Goal: Navigation & Orientation: Find specific page/section

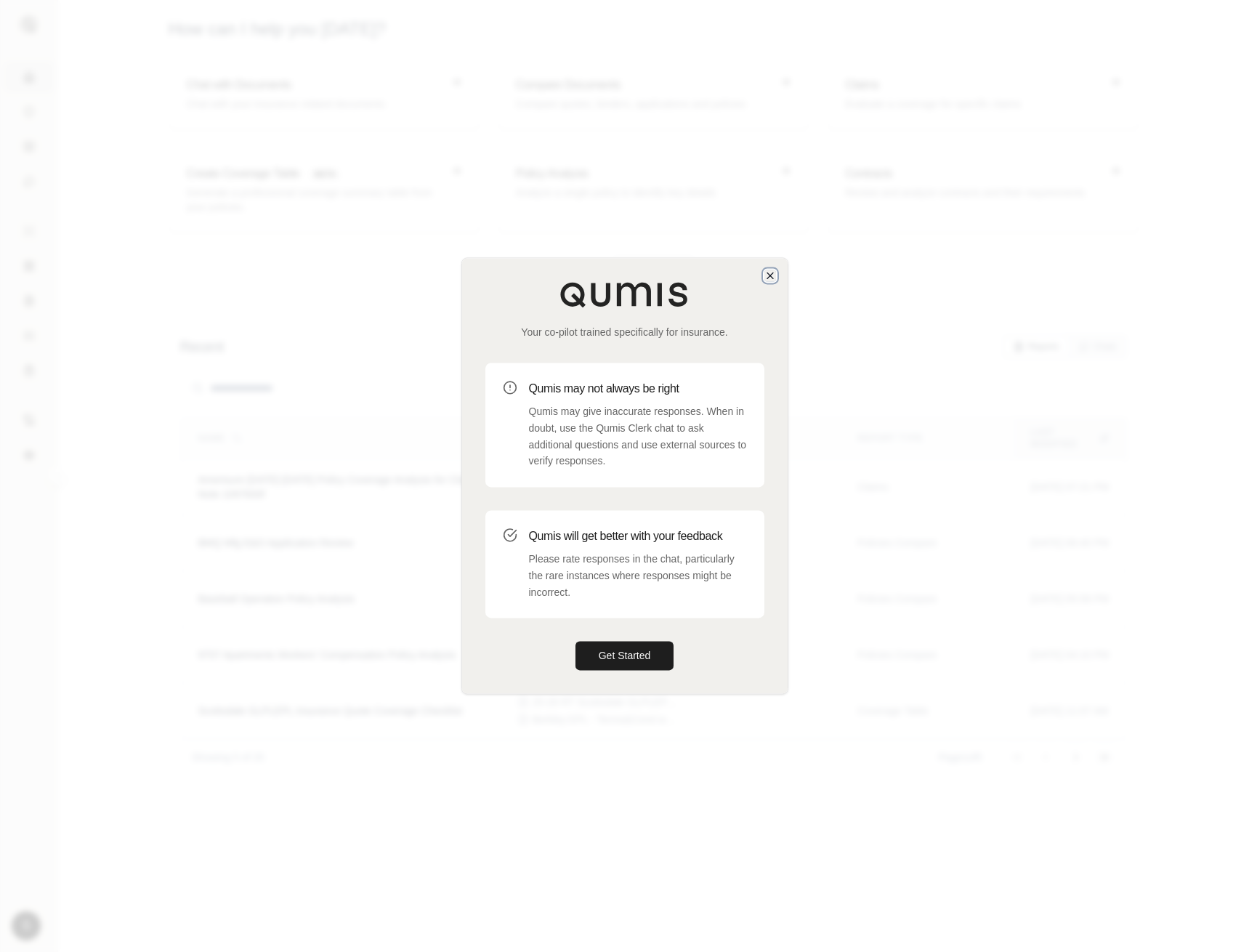
click at [772, 271] on icon "button" at bounding box center [770, 276] width 12 height 12
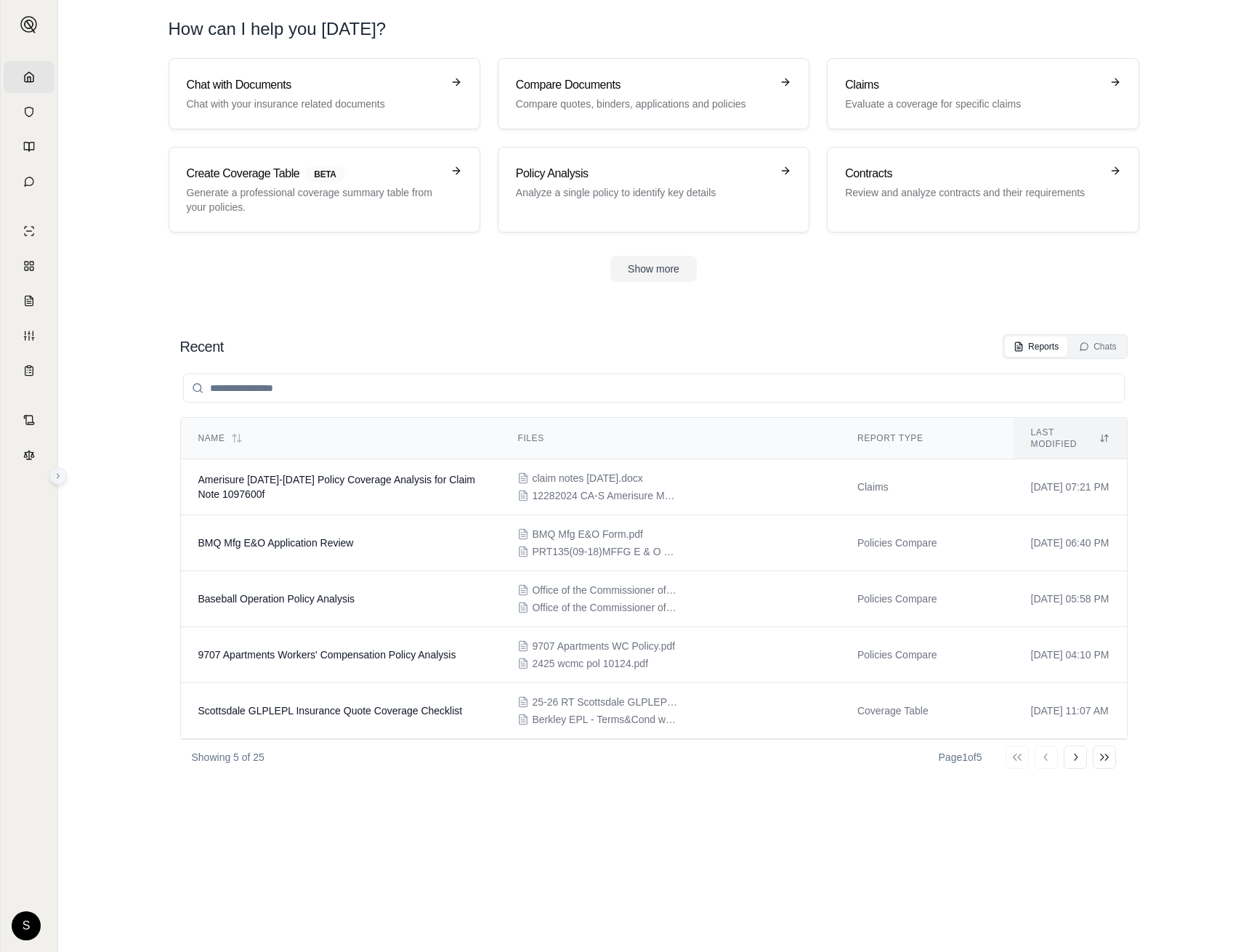
click at [55, 479] on icon at bounding box center [58, 476] width 8 height 8
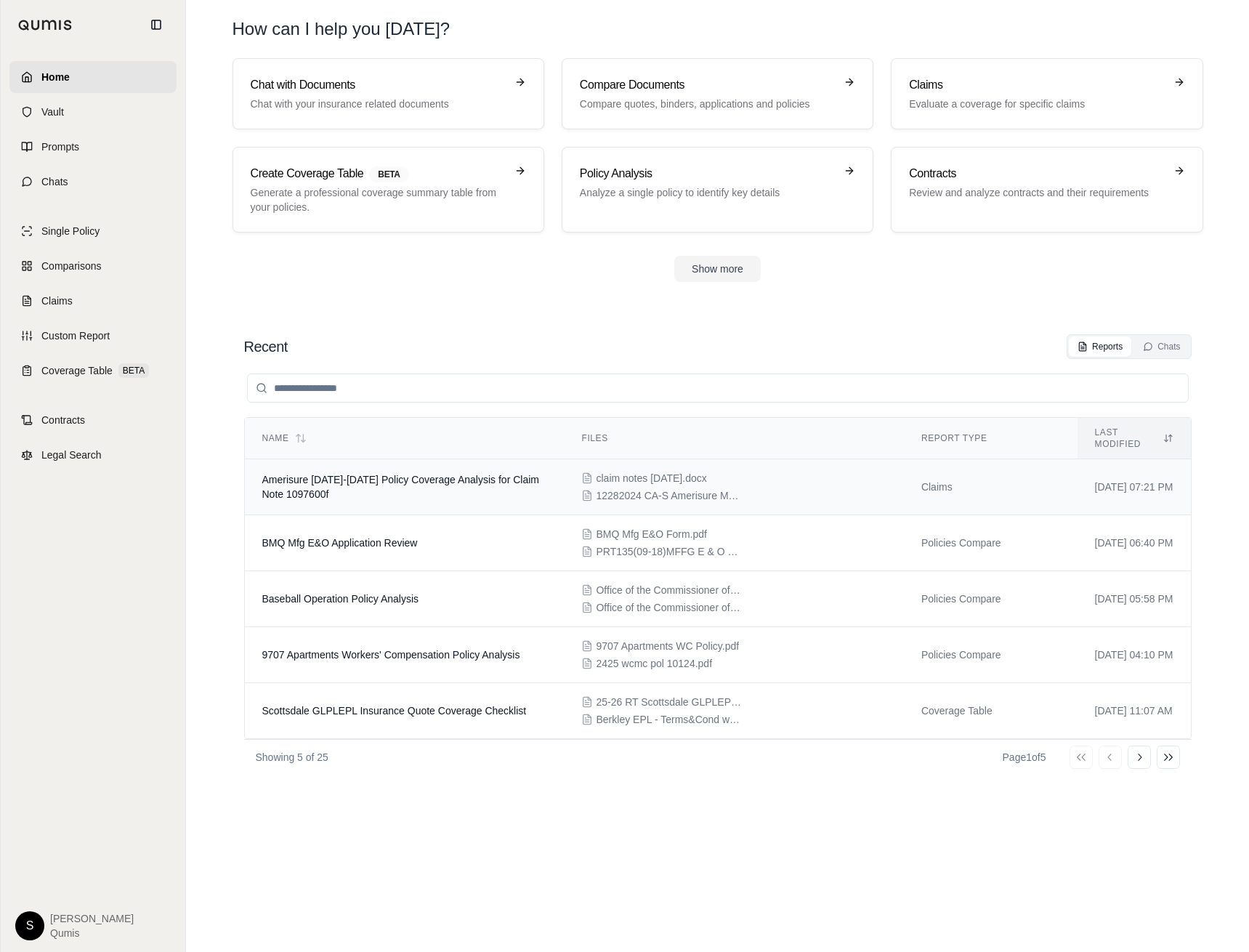
click at [369, 473] on span "Amerisure [DATE]-[DATE] Policy Coverage Analysis for Claim Note 1097600f" at bounding box center [400, 486] width 277 height 26
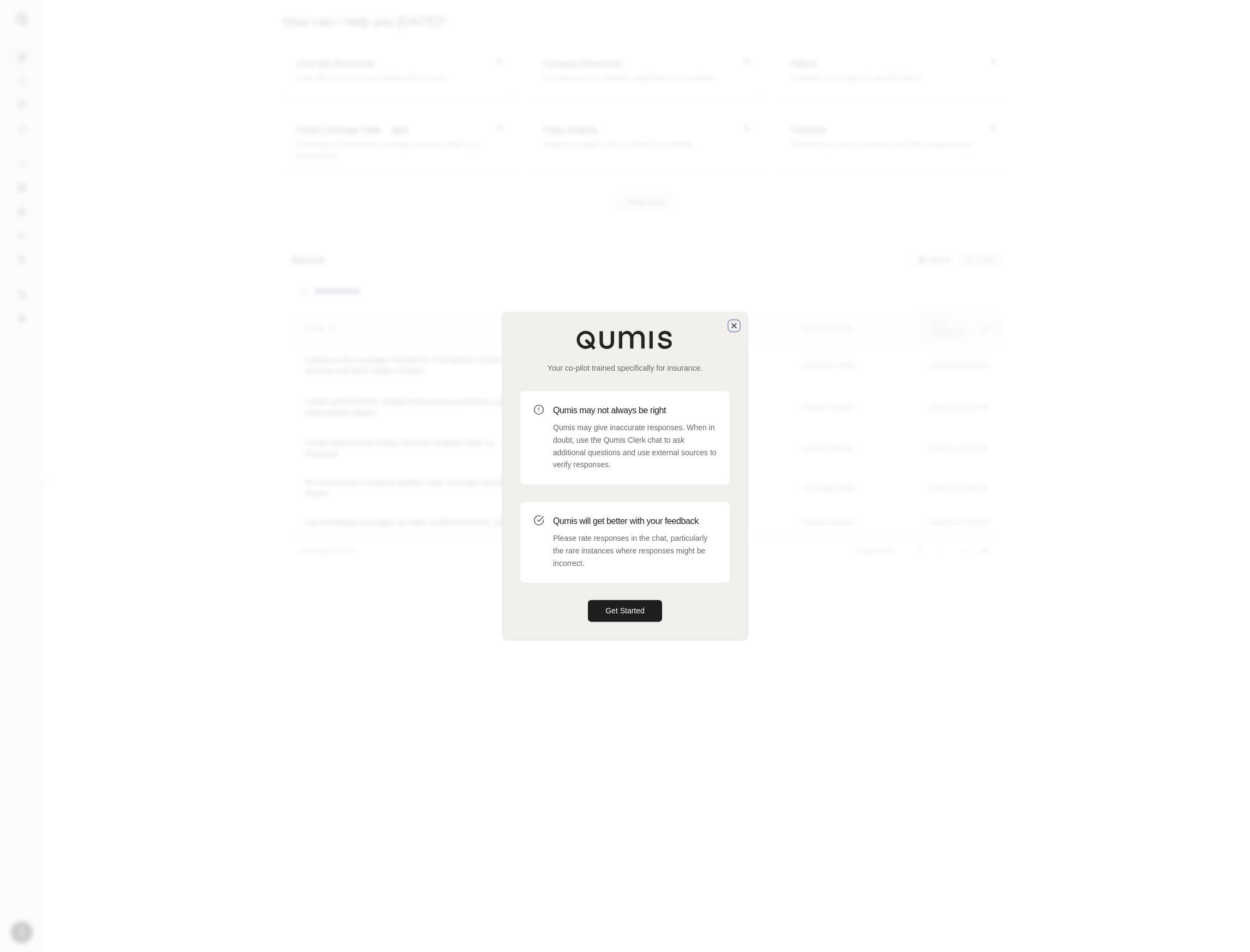
click at [730, 323] on icon "button" at bounding box center [734, 325] width 9 height 9
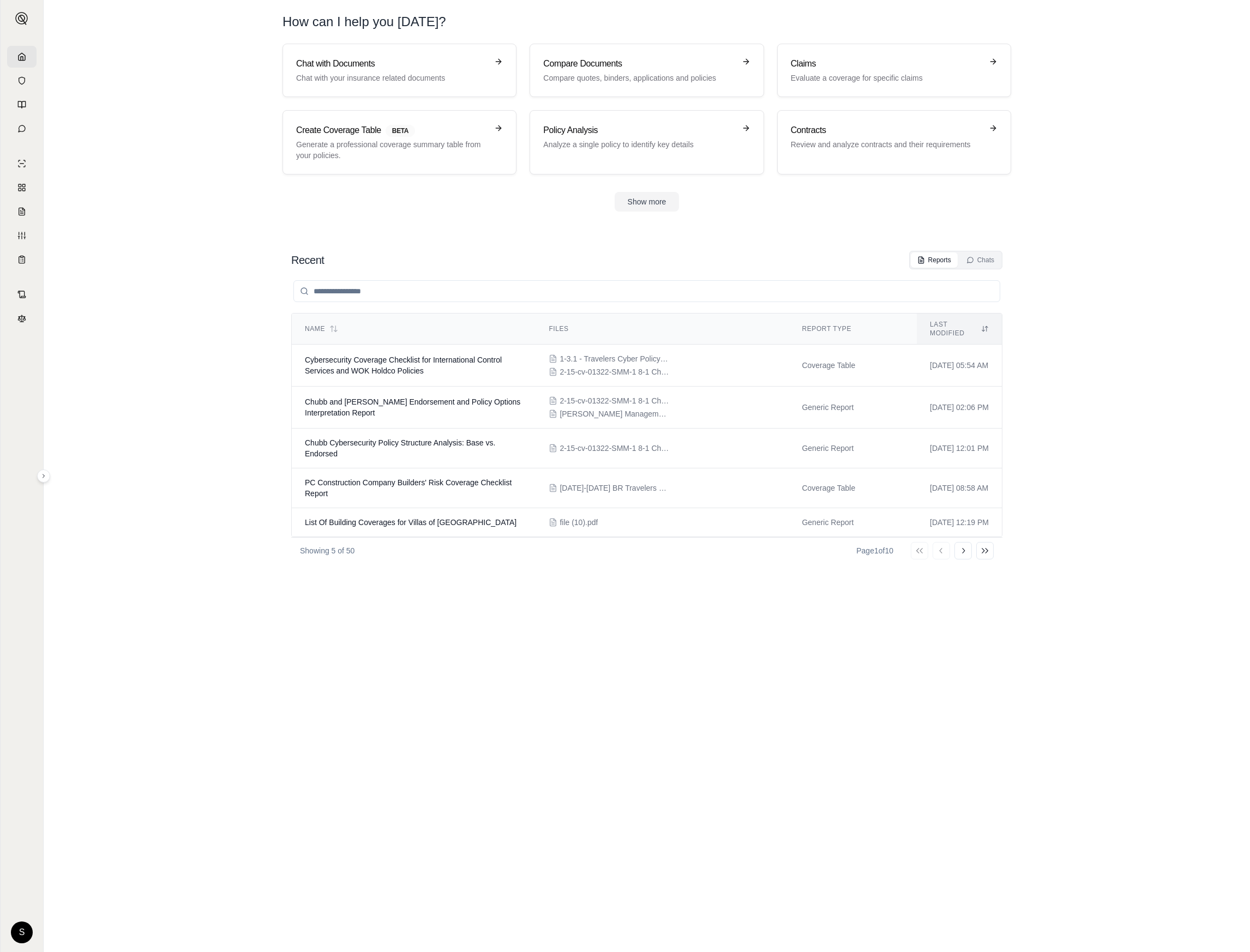
click at [24, 929] on html "S How can I help you today? Chat with Documents Chat with your insurance relate…" at bounding box center [625, 476] width 1250 height 952
click at [53, 850] on link "Site Admin Portal" at bounding box center [48, 850] width 90 height 18
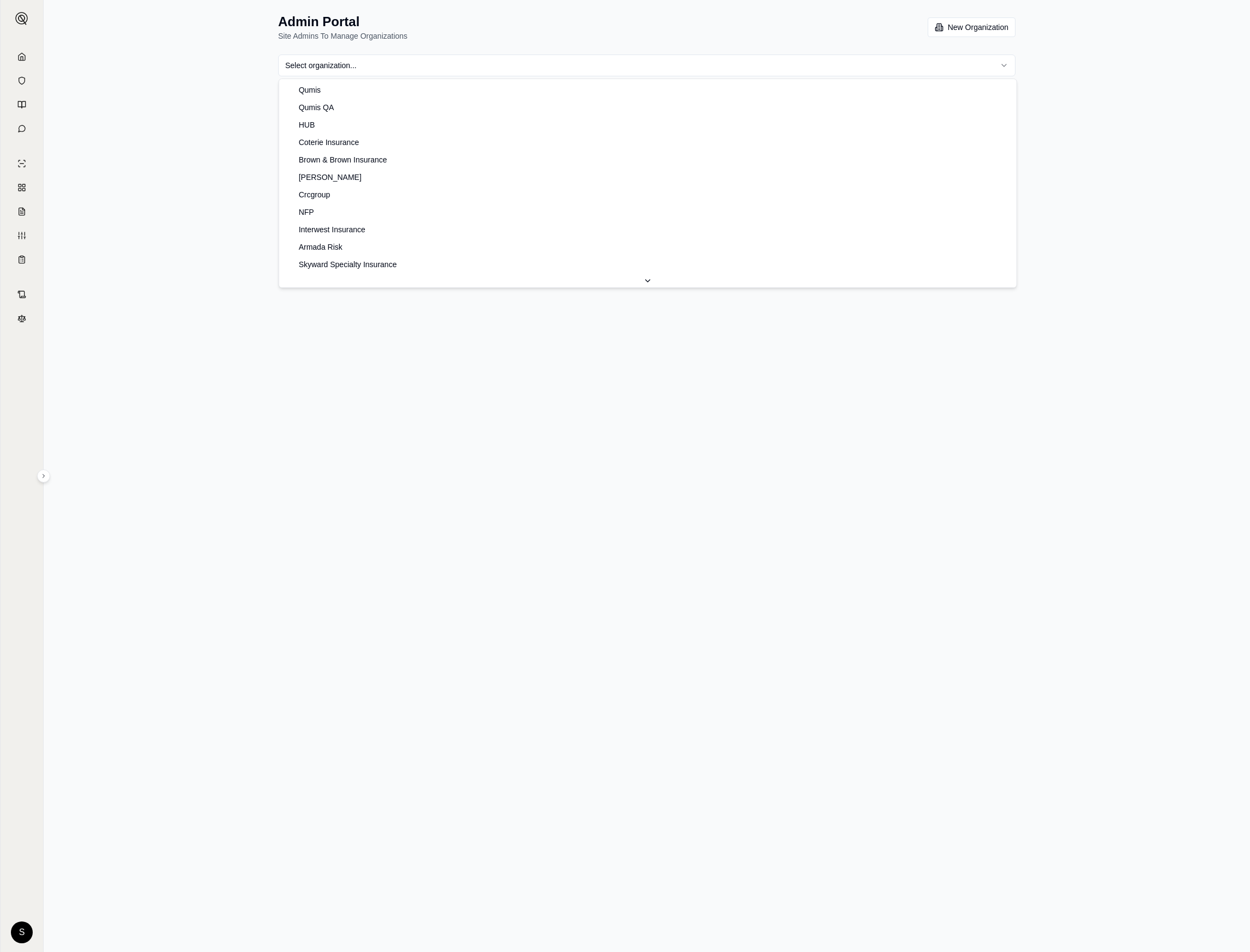
click at [341, 57] on html "S Admin Portal Site Admins To Manage Organizations New Organization Select orga…" at bounding box center [625, 476] width 1250 height 952
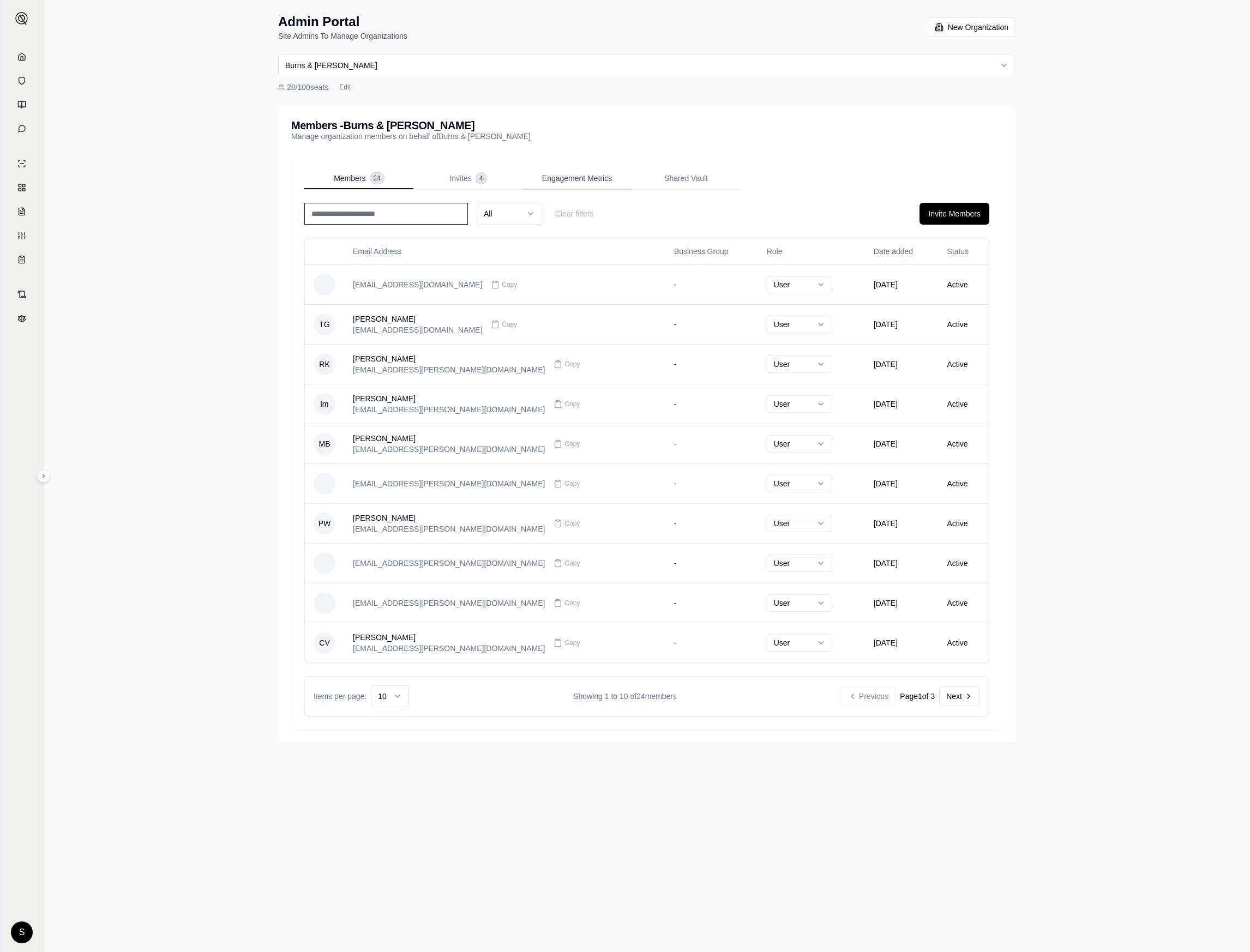
click at [572, 184] on button "Engagement Metrics" at bounding box center [577, 179] width 109 height 22
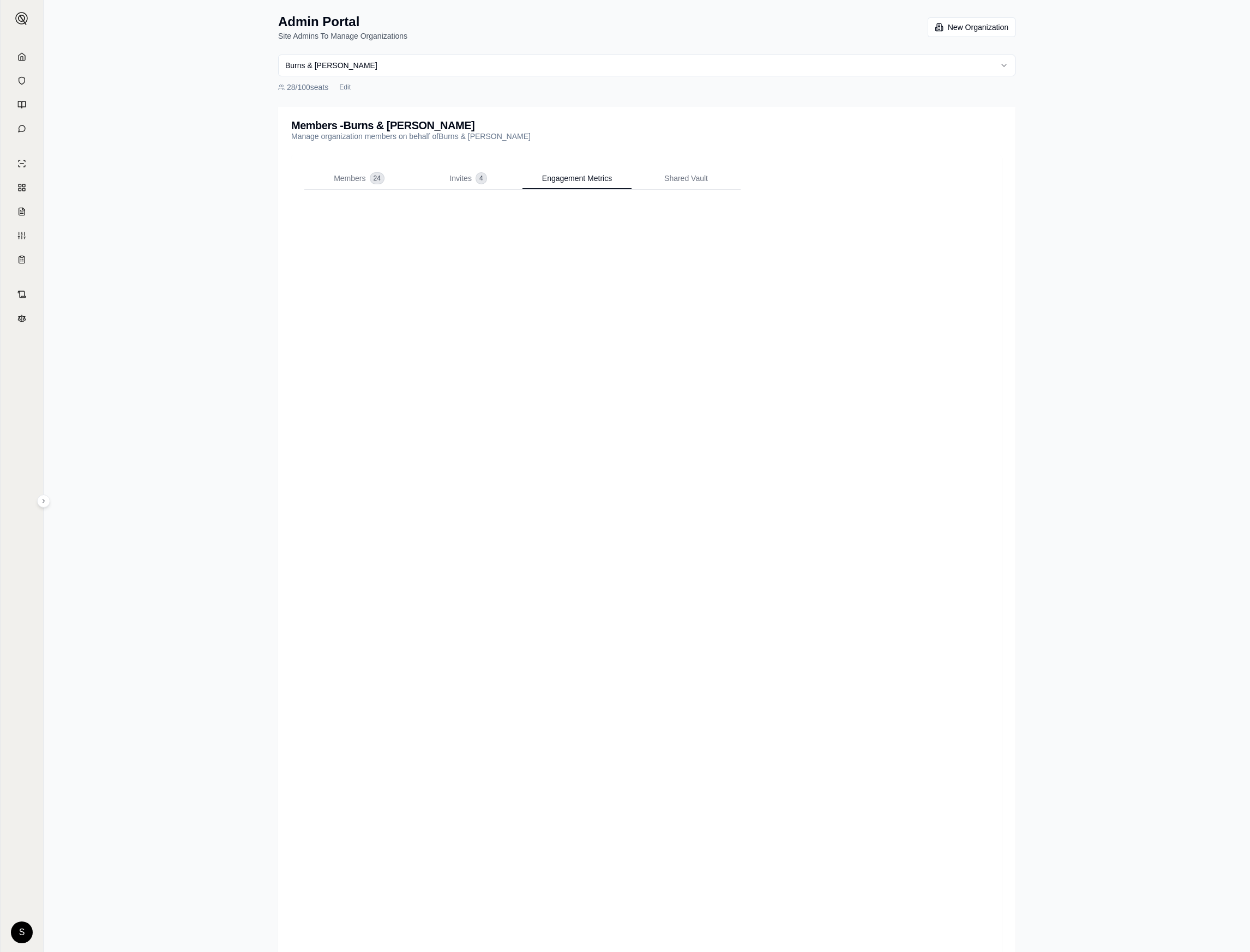
click at [992, 503] on div "Members 24 Invites 4 Engagement Metrics Shared Vault" at bounding box center [647, 565] width 711 height 821
click at [1003, 245] on div "Members 24 Invites 4 Engagement Metrics Shared Vault User Options" at bounding box center [647, 572] width 737 height 834
click at [299, 739] on div "Members 24 Invites 4 Engagement Metrics Shared Vault" at bounding box center [647, 565] width 711 height 821
